Goal: Find specific page/section: Find specific page/section

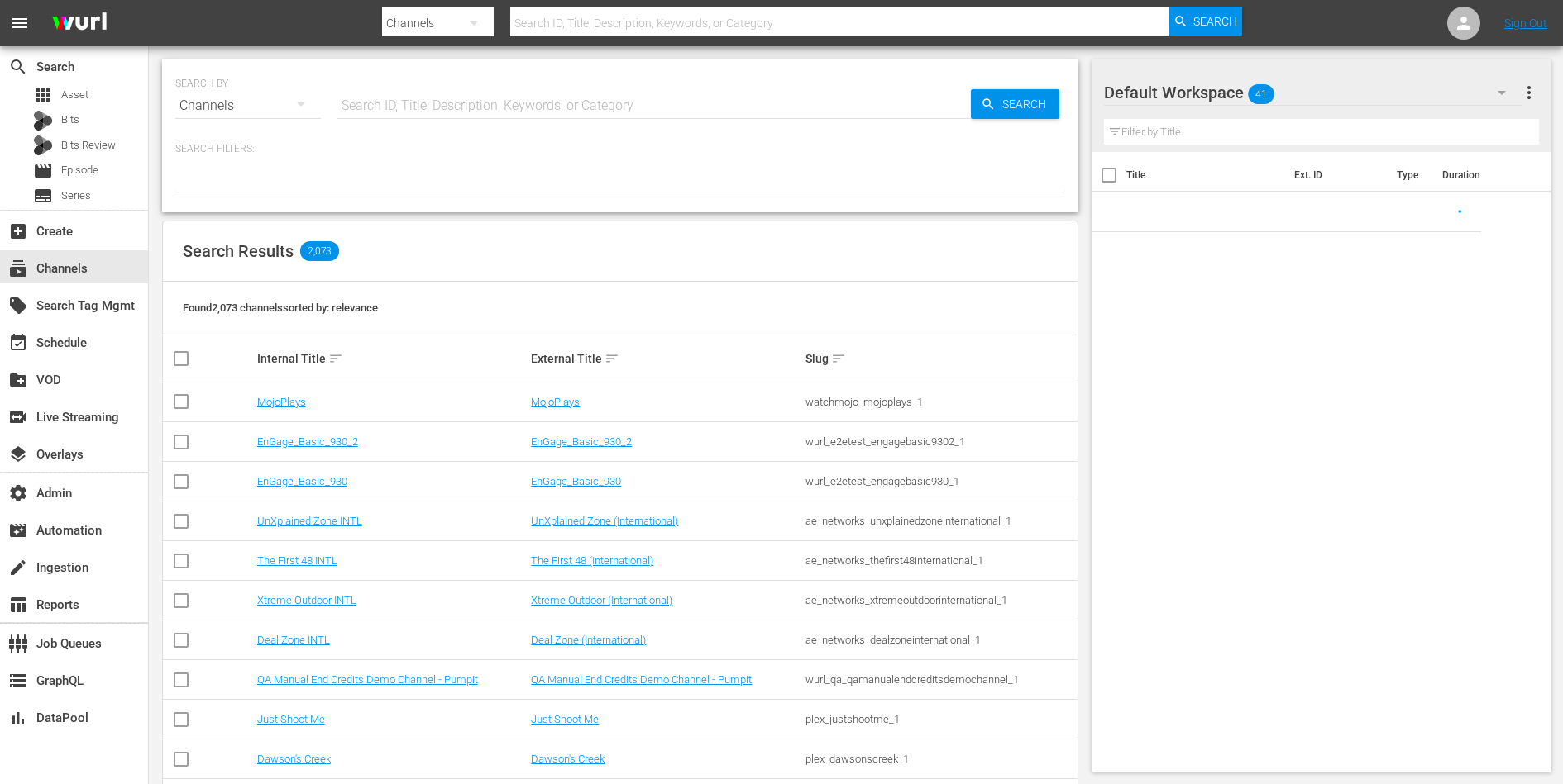
click at [673, 108] on input "text" at bounding box center [654, 106] width 634 height 40
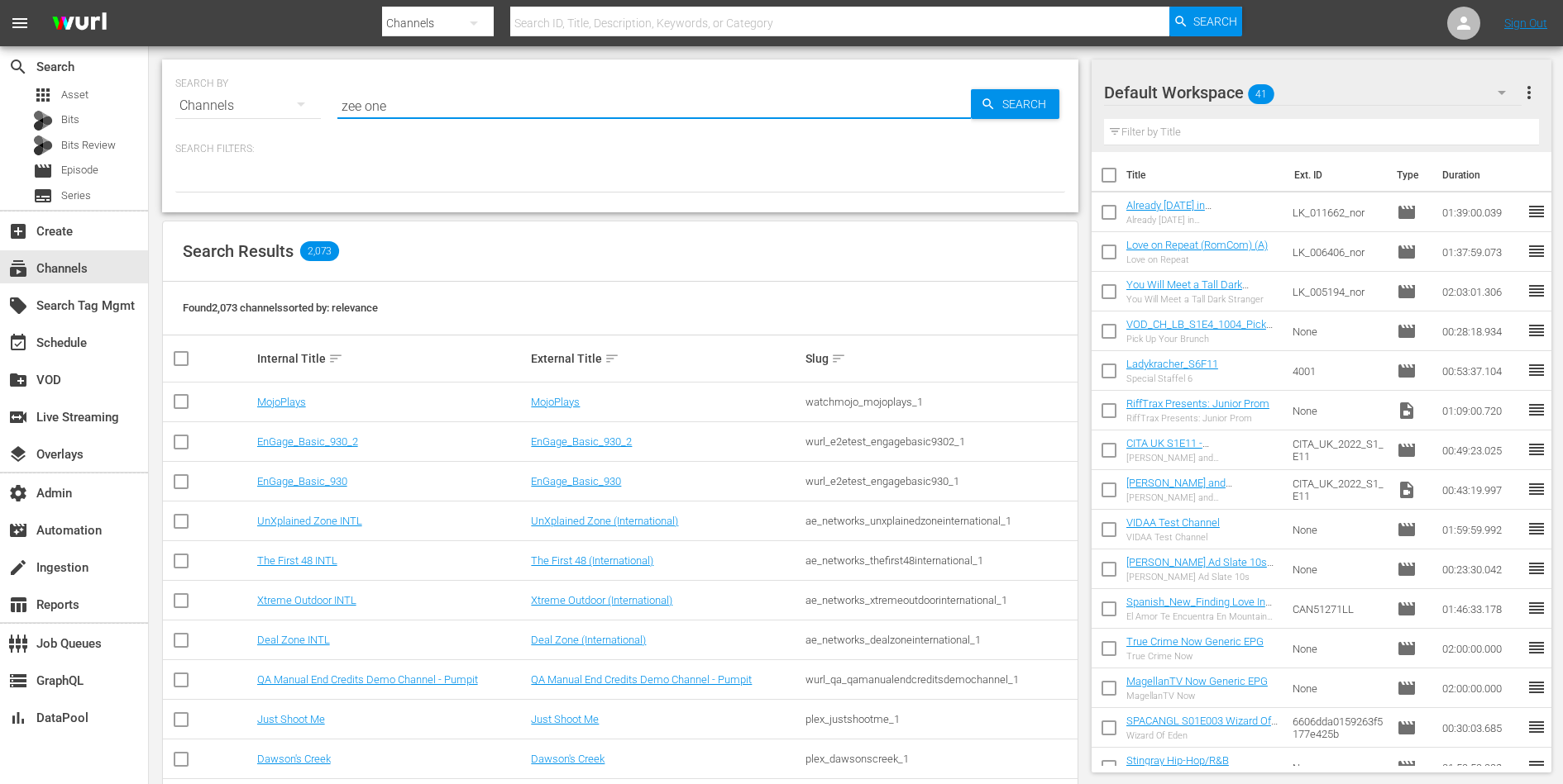
type input "zee one"
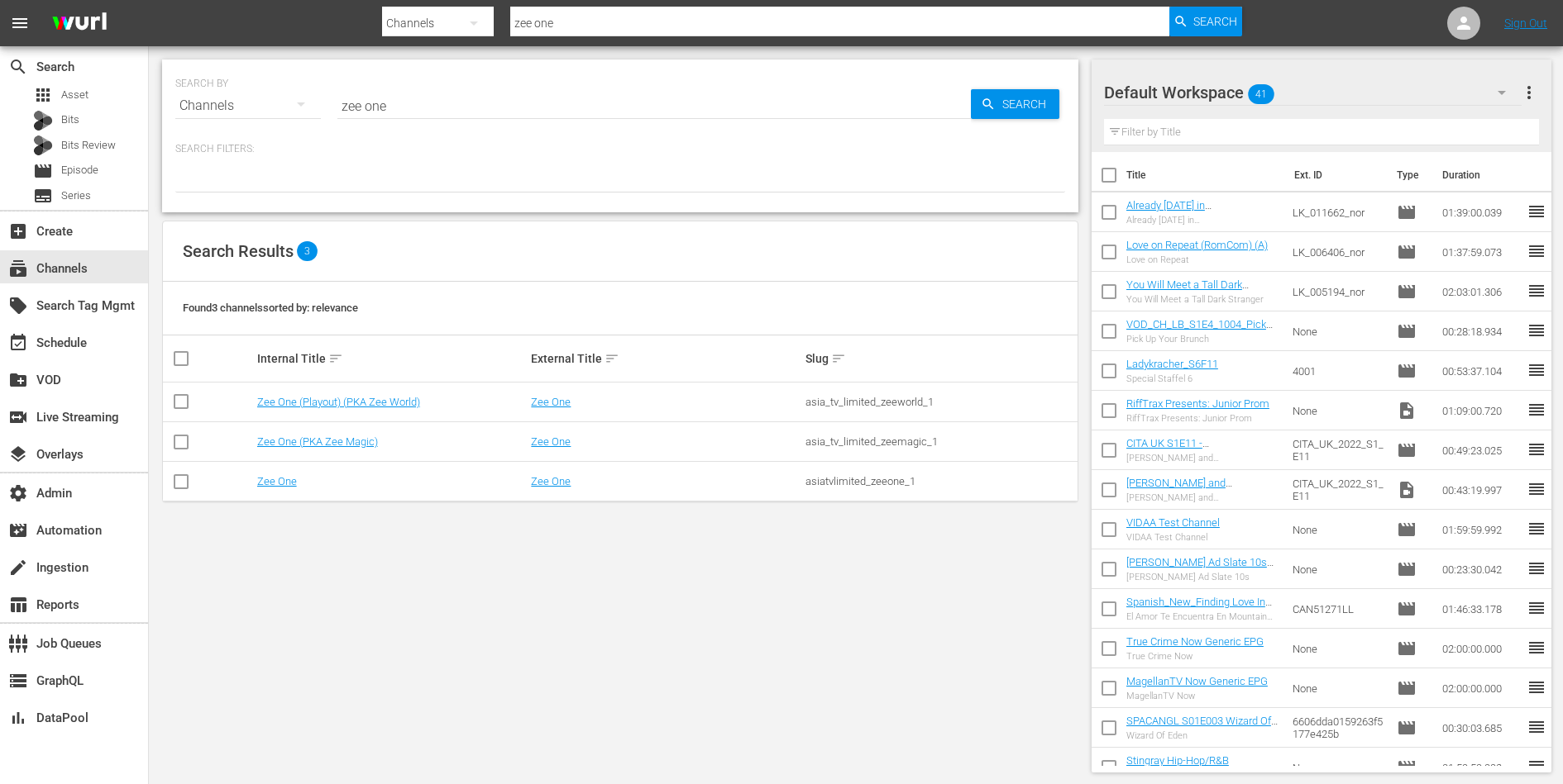
click at [853, 476] on div "asiatvlimited_zeeone_1" at bounding box center [940, 481] width 269 height 12
copy div "asiatvlimited_zeeone_1"
click at [822, 438] on div "asia_tv_limited_zeemagic_1" at bounding box center [940, 442] width 269 height 12
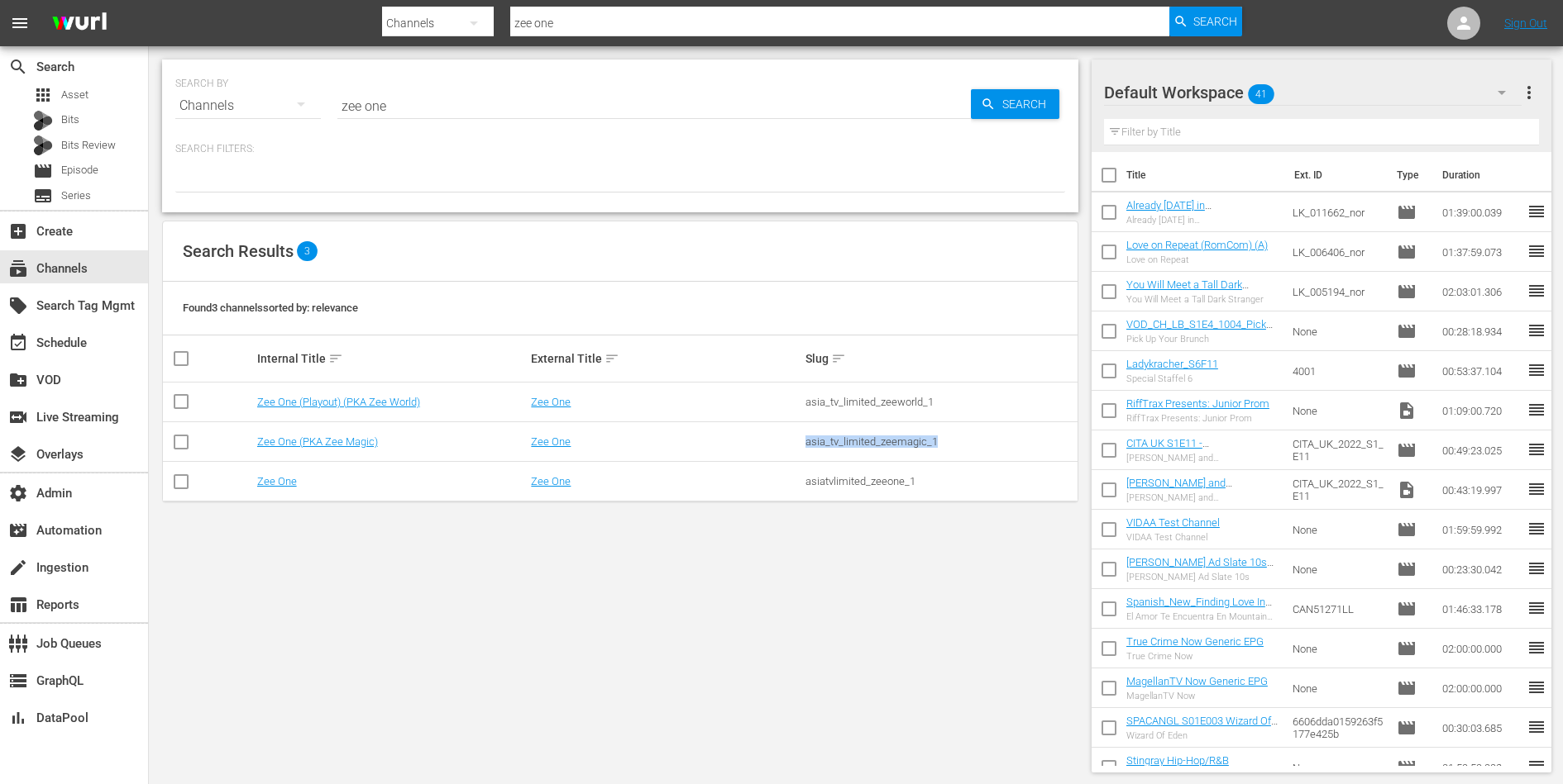
copy div "asia_tv_limited_zeemagic_1"
click at [560, 440] on link "Zee One" at bounding box center [551, 442] width 40 height 12
click at [583, 585] on div "SEARCH BY Search By Channels Search ID, Title, Description, Keywords, or Catego…" at bounding box center [620, 416] width 943 height 739
click at [851, 443] on div "asia_tv_limited_zeemagic_1" at bounding box center [940, 442] width 269 height 12
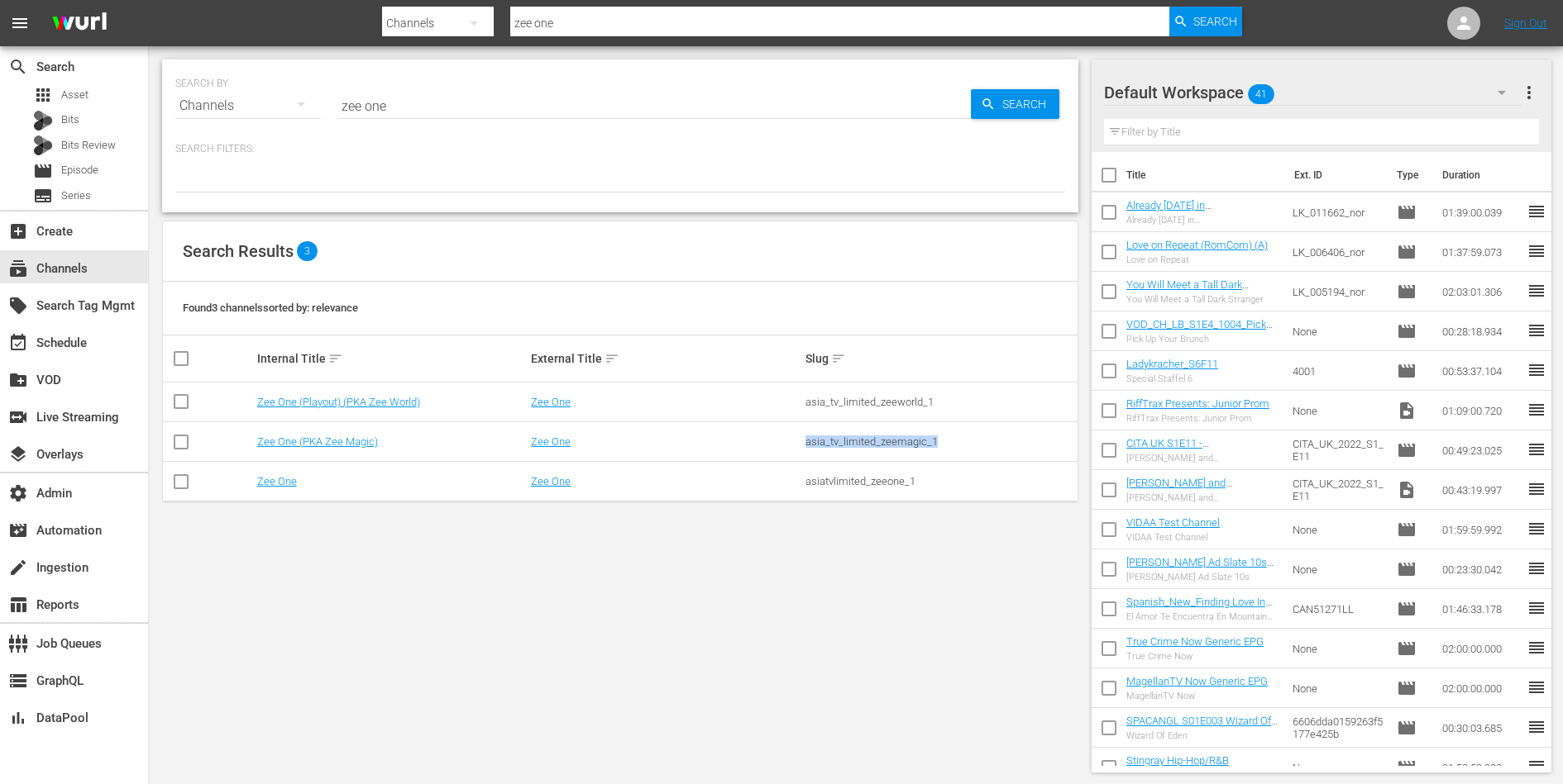
copy div "asia_tv_limited_zeemagic_1"
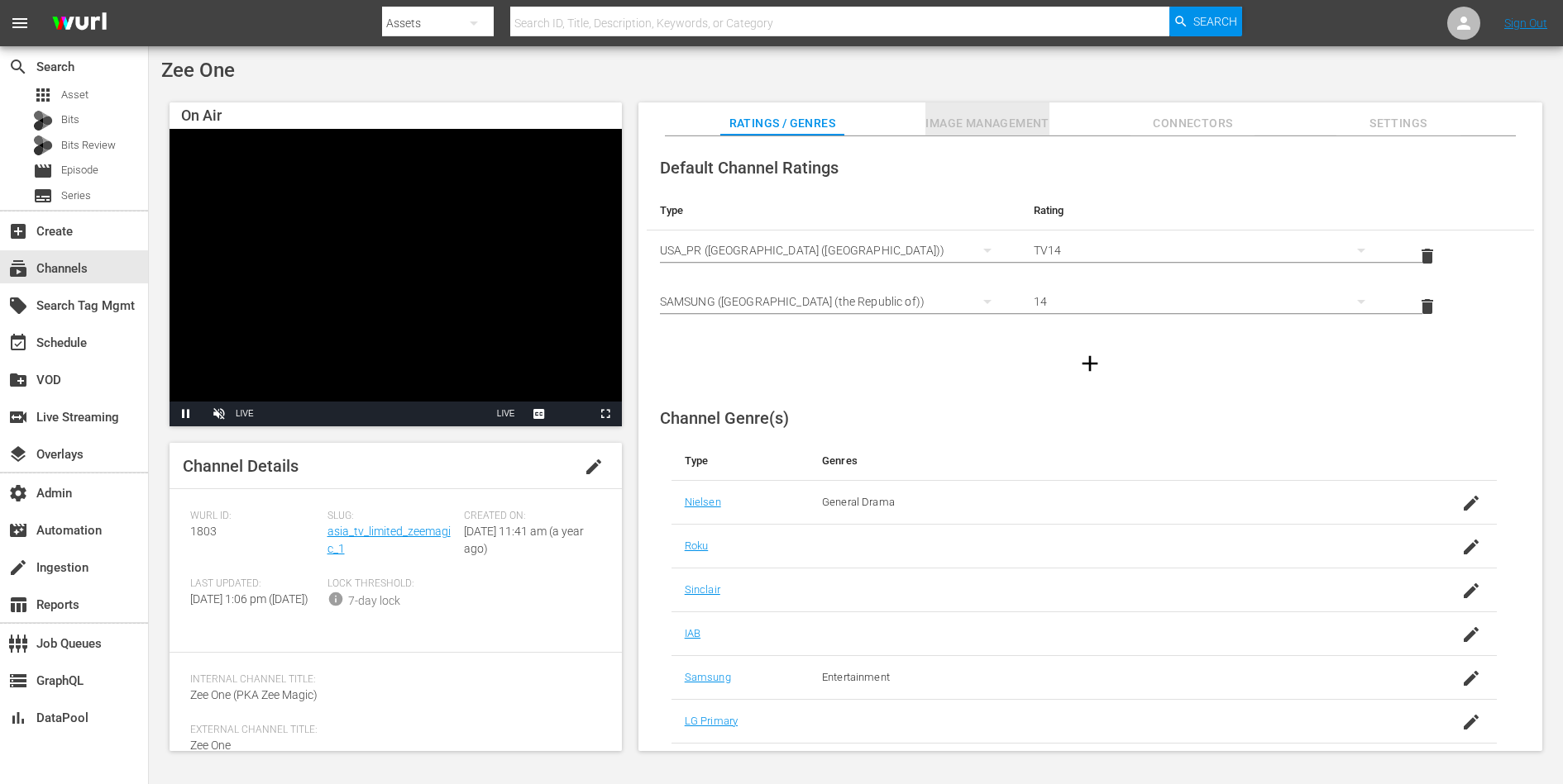
click at [1008, 110] on button "Image Management" at bounding box center [988, 118] width 124 height 33
